Goal: Task Accomplishment & Management: Manage account settings

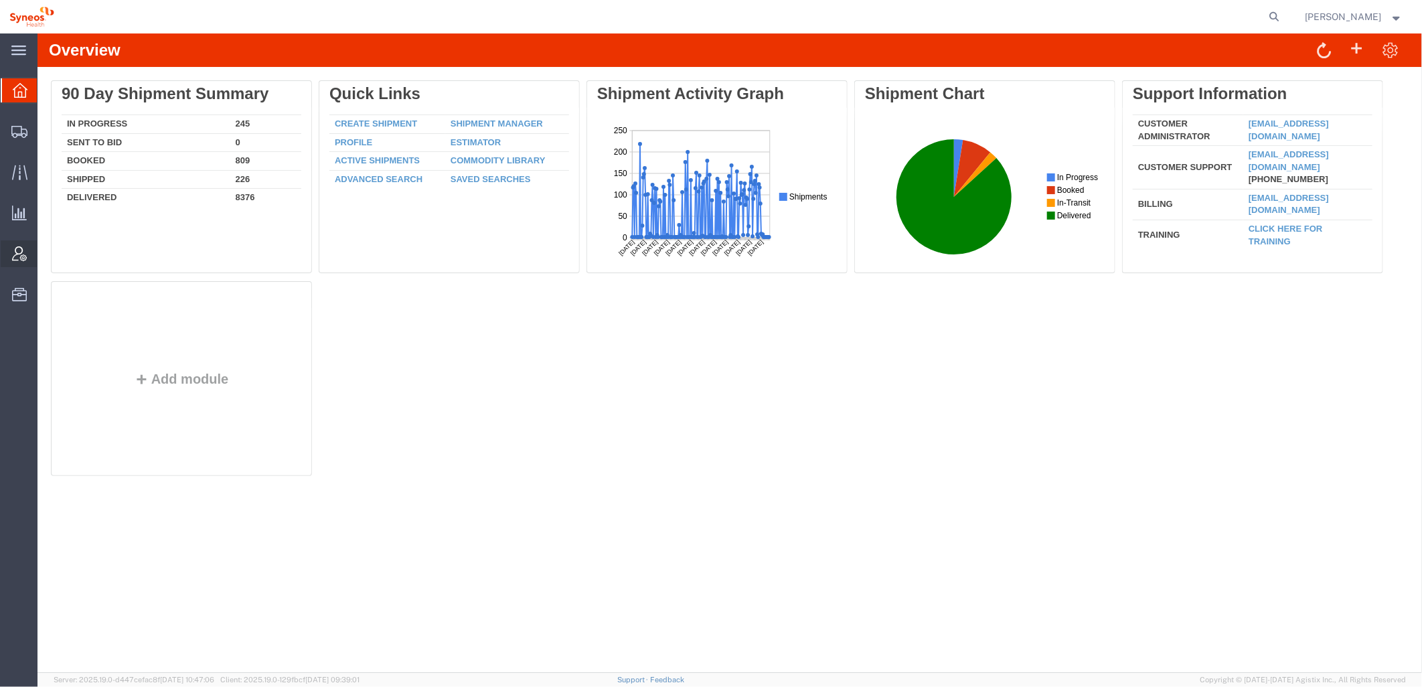
click at [27, 254] on div at bounding box center [20, 253] width 38 height 27
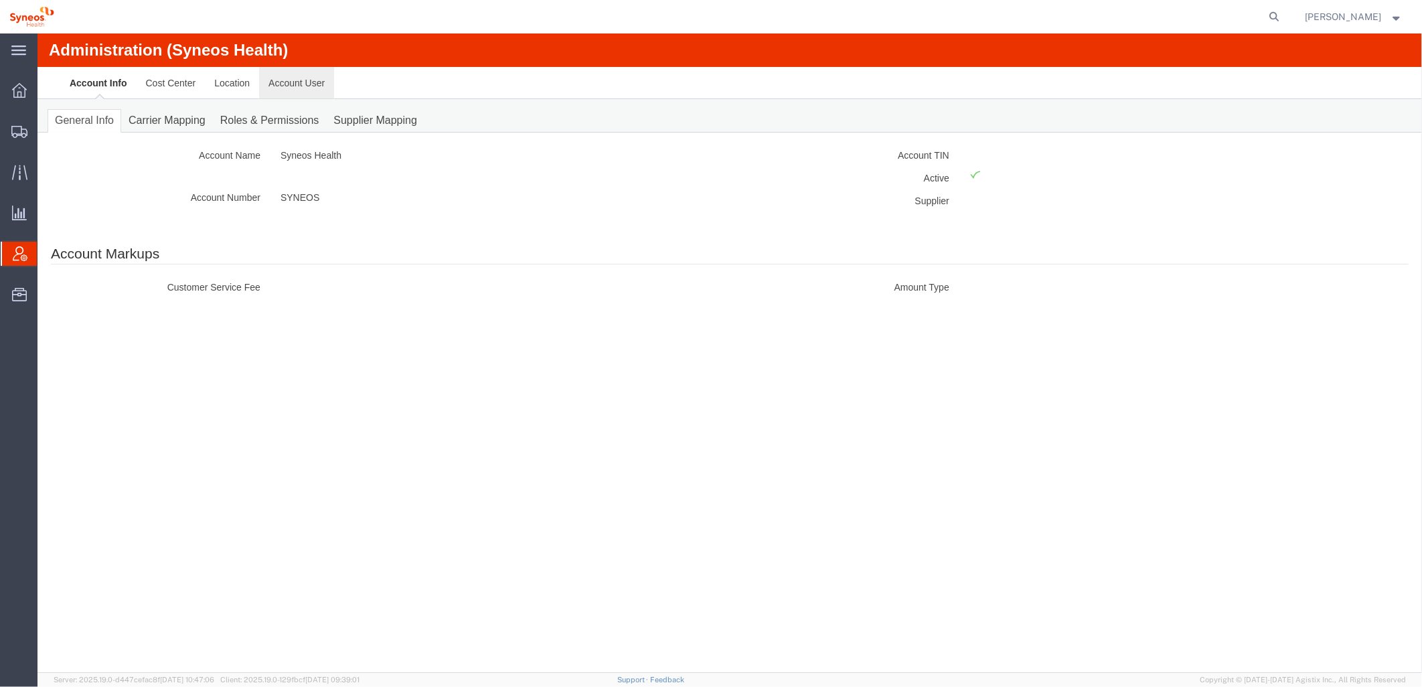
click at [301, 83] on link "Account User" at bounding box center [295, 82] width 75 height 32
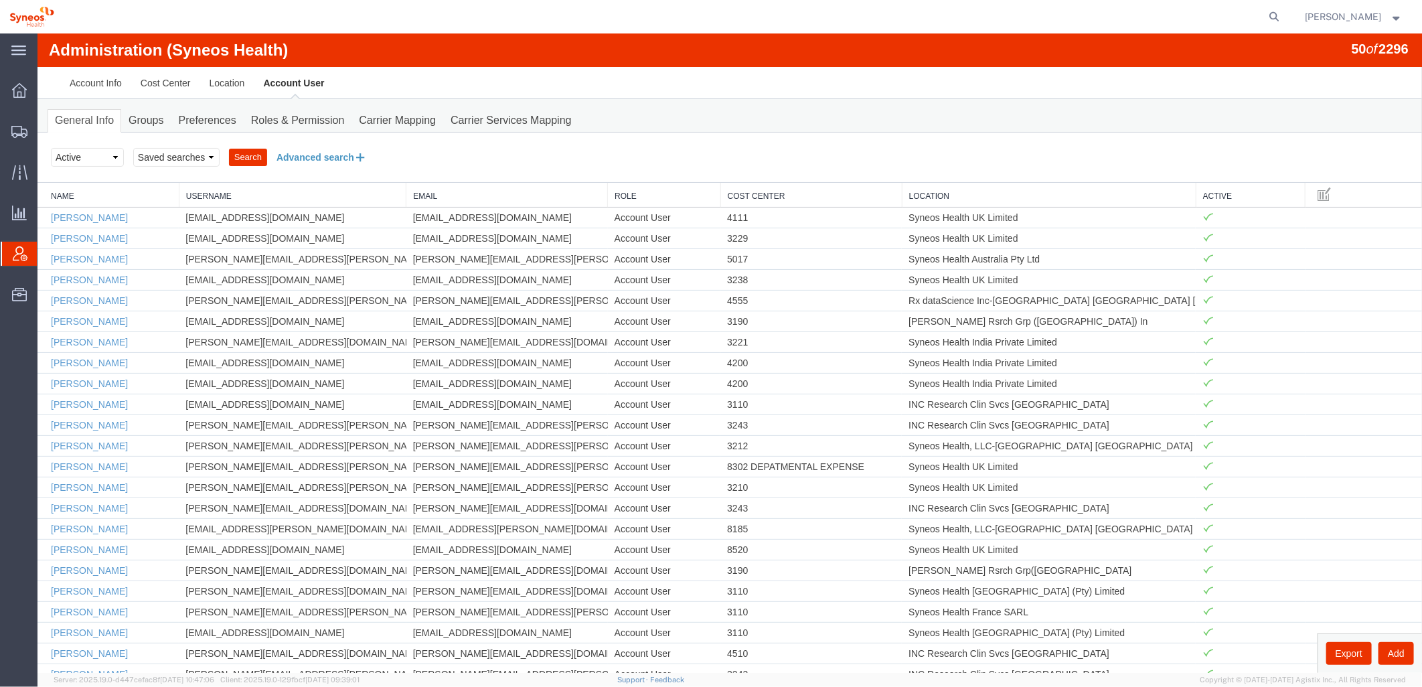
click at [311, 164] on button "Advanced search" at bounding box center [321, 156] width 109 height 23
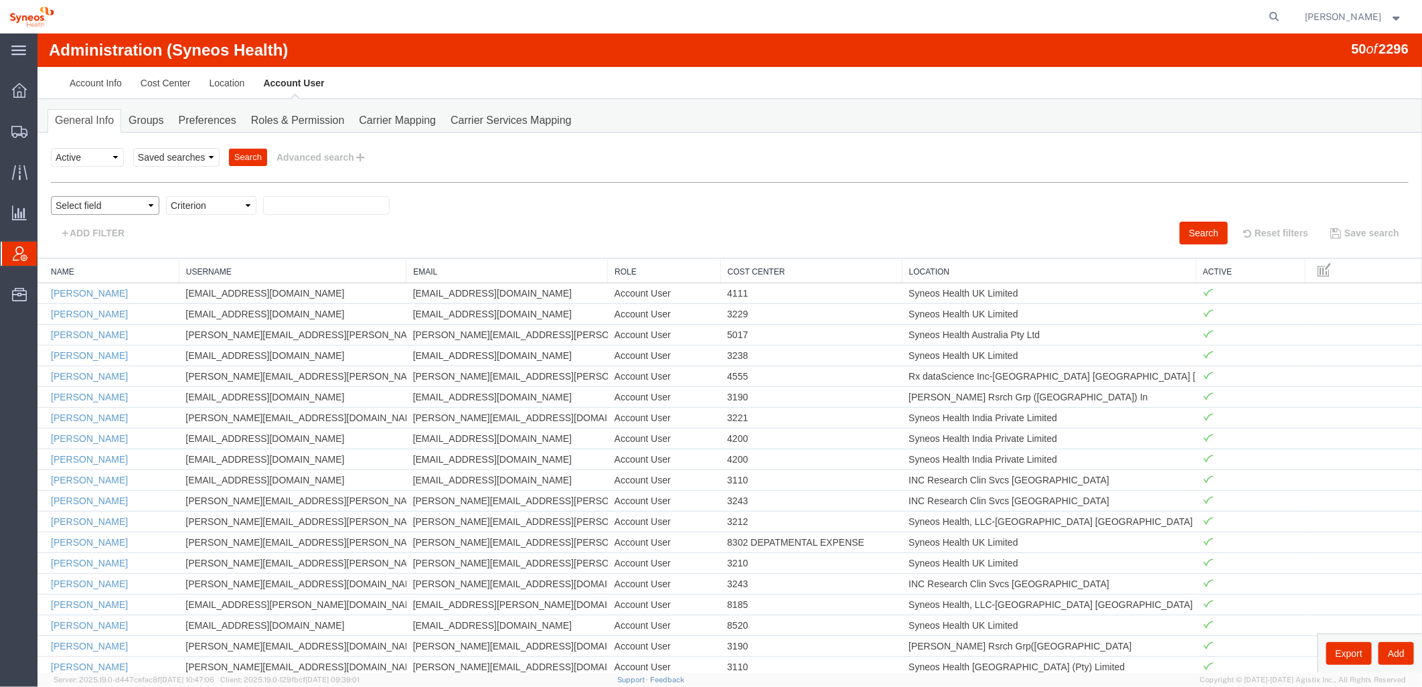
click at [143, 209] on select "Select field Cost Center Email Location Name Role Username" at bounding box center [104, 205] width 108 height 19
select select "locationName"
click at [50, 196] on select "Select field Cost Center Email Location Name Role Username" at bounding box center [104, 205] width 108 height 19
click at [243, 209] on select "Criterion contains does not contain is is blank is not blank starts with" at bounding box center [210, 205] width 90 height 19
select select "contains"
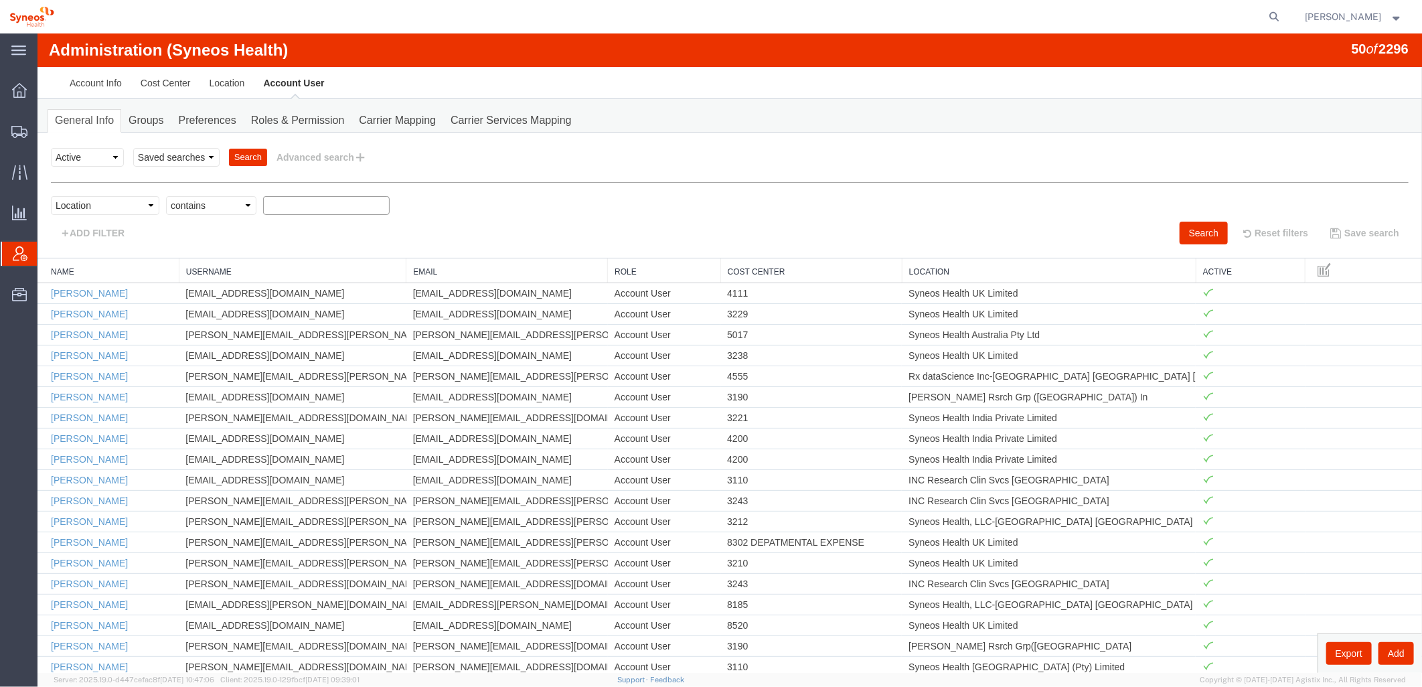
click at [165, 196] on select "Criterion contains does not contain is is blank is not blank starts with" at bounding box center [210, 205] width 90 height 19
click at [301, 204] on input "text" at bounding box center [326, 205] width 127 height 19
type input "zdnu"
click at [1183, 236] on button "Search" at bounding box center [1203, 232] width 48 height 23
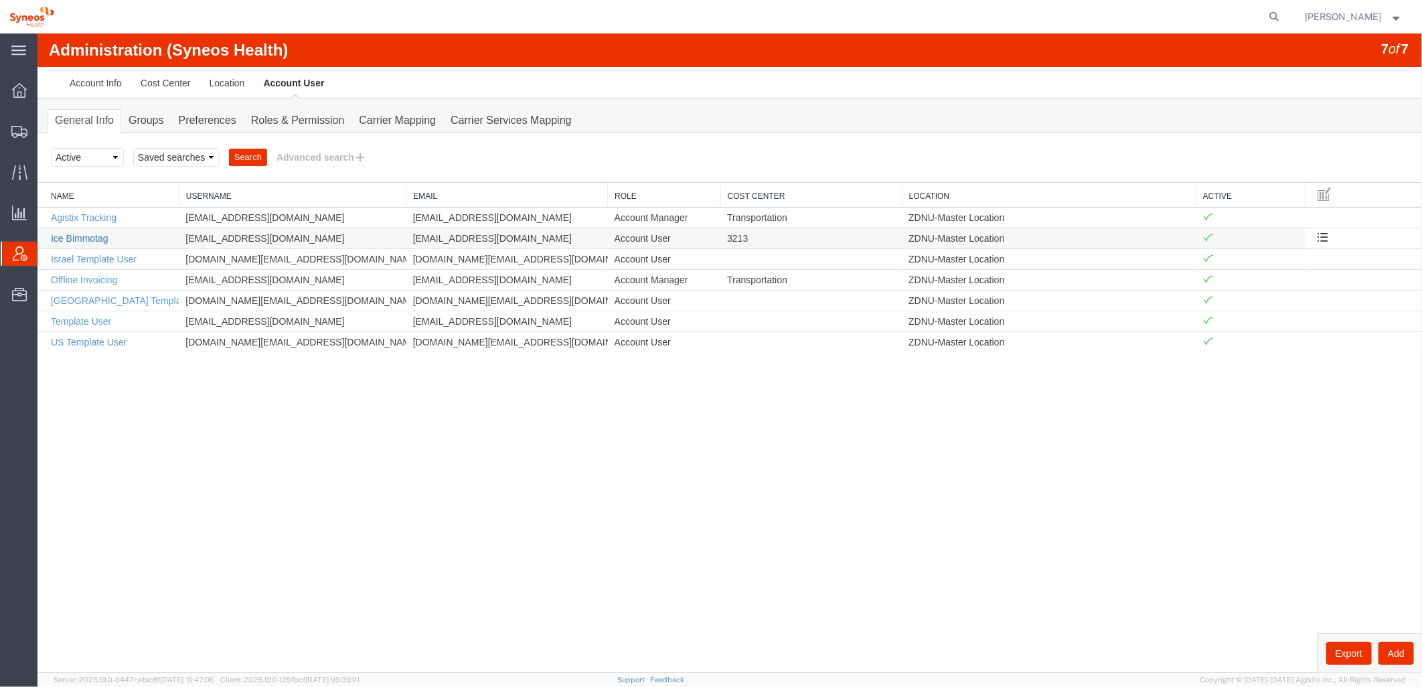
click at [86, 237] on link "Ice Bimmotag" at bounding box center [79, 237] width 58 height 11
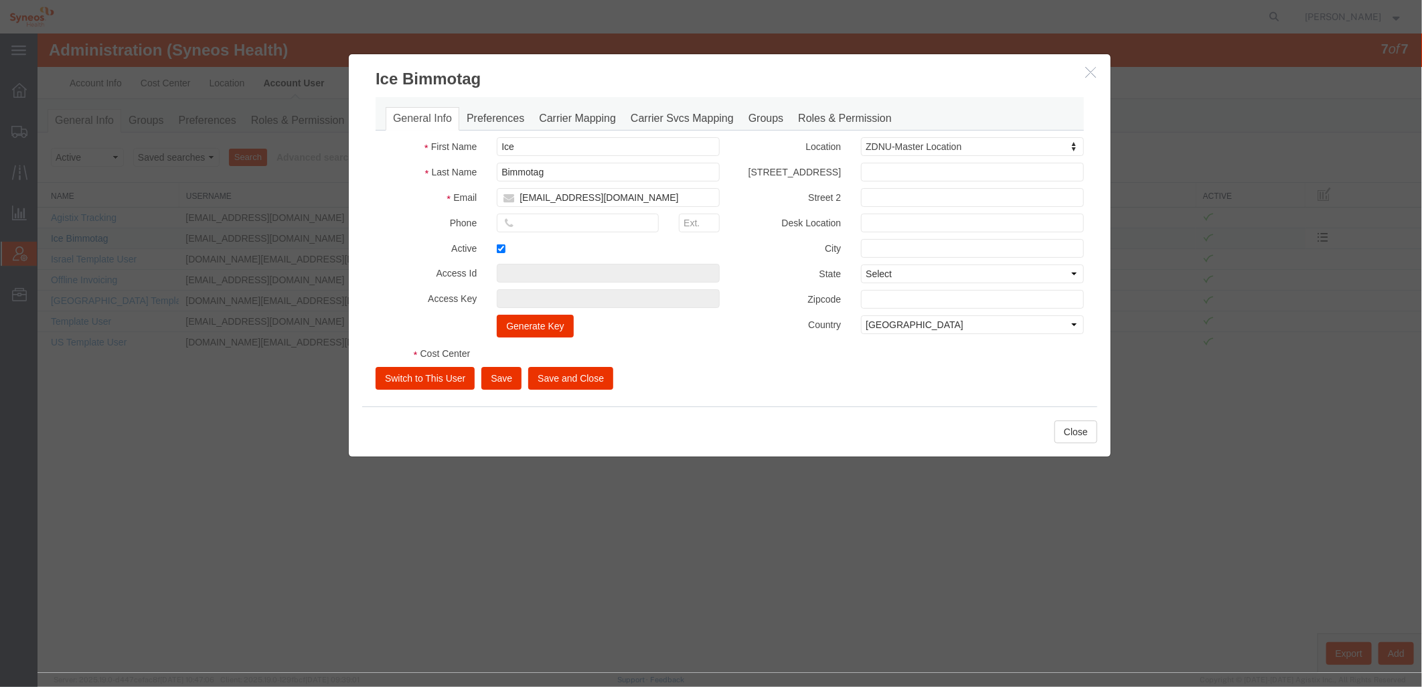
select select "DEPARTMENT"
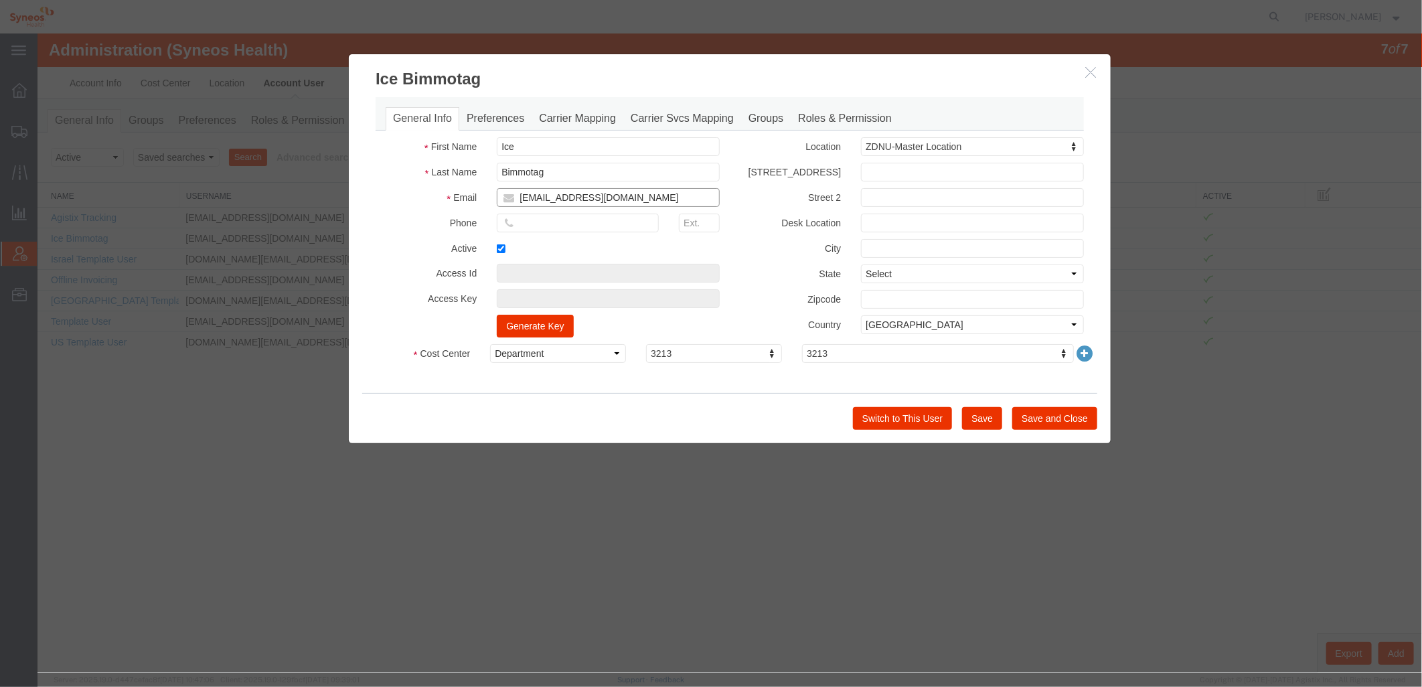
drag, startPoint x: 679, startPoint y: 198, endPoint x: 502, endPoint y: 196, distance: 176.8
click at [502, 196] on input "[EMAIL_ADDRESS][DOMAIN_NAME]" at bounding box center [607, 197] width 223 height 19
type input "syneos health ph"
select select "{"locationId":"62764","street1":"[STREET_ADDRESS][GEOGRAPHIC_DATA]","street2":"…"
type input "[STREET_ADDRESS]"
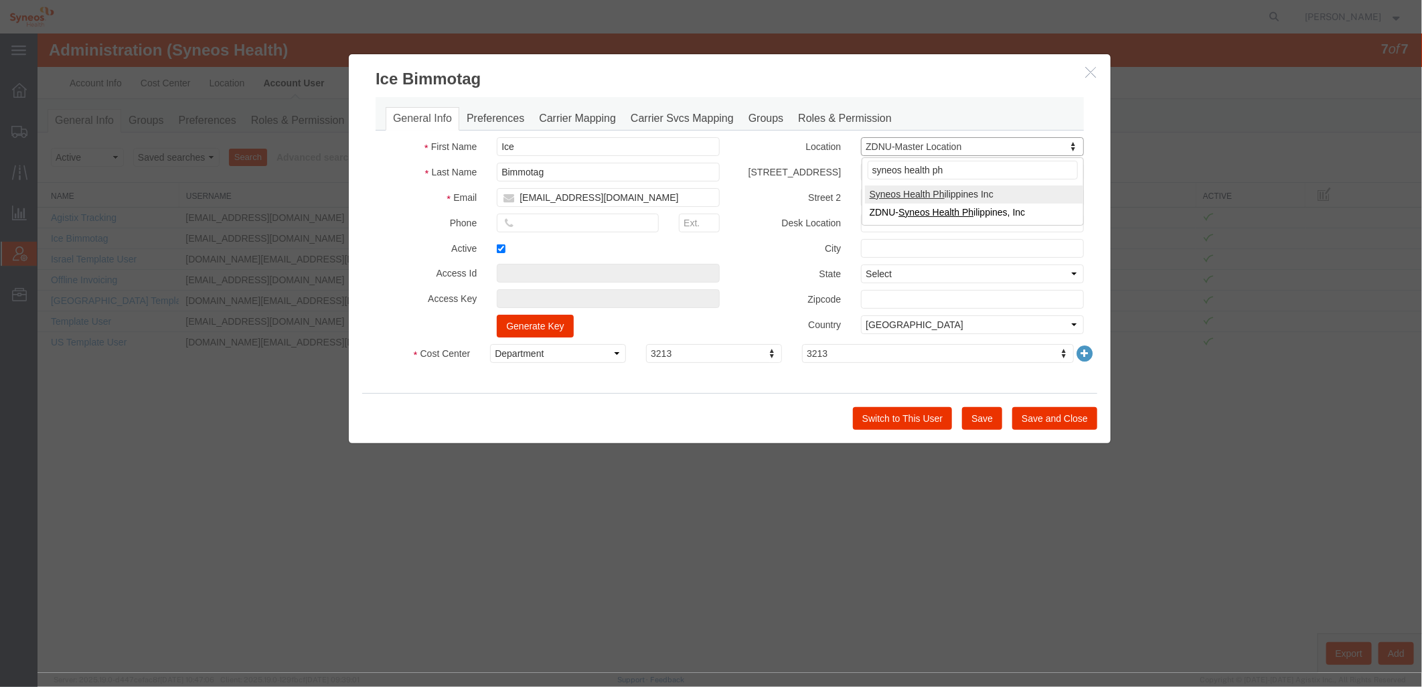
type input "9th Flr The Podium [GEOGRAPHIC_DATA]"
type input "[GEOGRAPHIC_DATA]"
type input "1555"
select select "PH"
click at [1059, 423] on button "Save and Close" at bounding box center [1054, 418] width 85 height 23
